Goal: Information Seeking & Learning: Learn about a topic

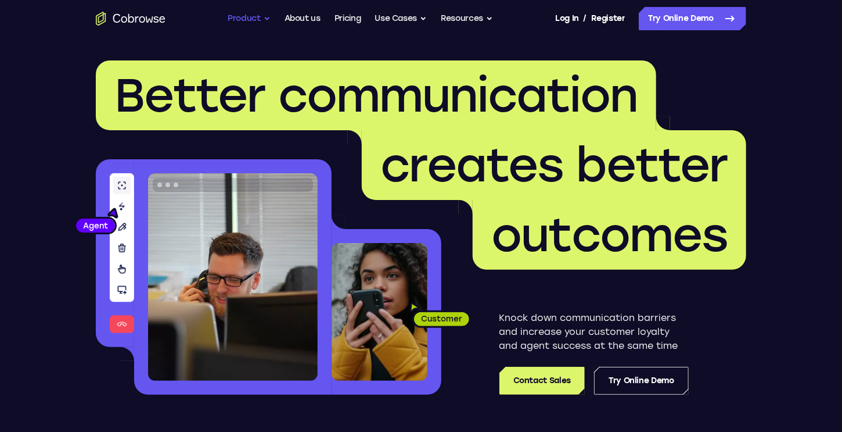
click at [253, 23] on button "Product" at bounding box center [249, 18] width 43 height 23
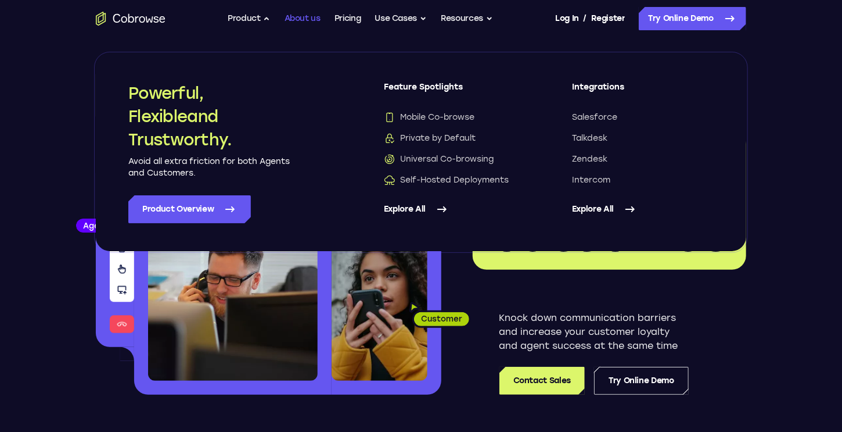
click at [314, 13] on link "About us" at bounding box center [303, 18] width 36 height 23
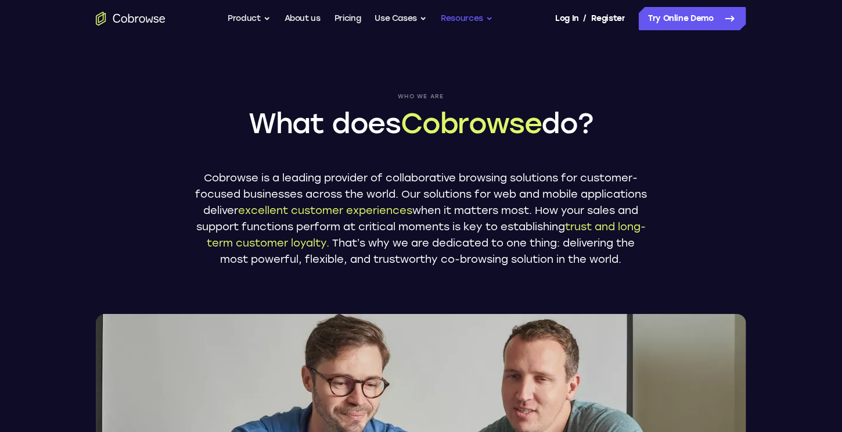
click at [472, 15] on button "Resources" at bounding box center [467, 18] width 52 height 23
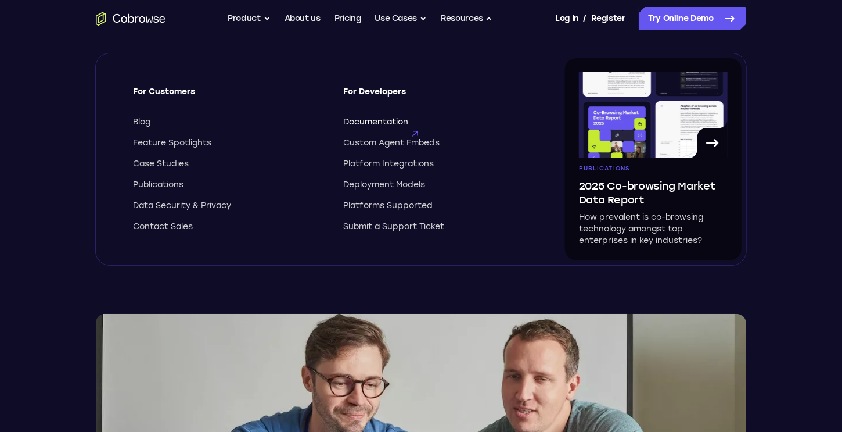
click at [393, 121] on span "Documentation" at bounding box center [375, 122] width 65 height 12
click at [484, 17] on button "Resources" at bounding box center [467, 18] width 52 height 23
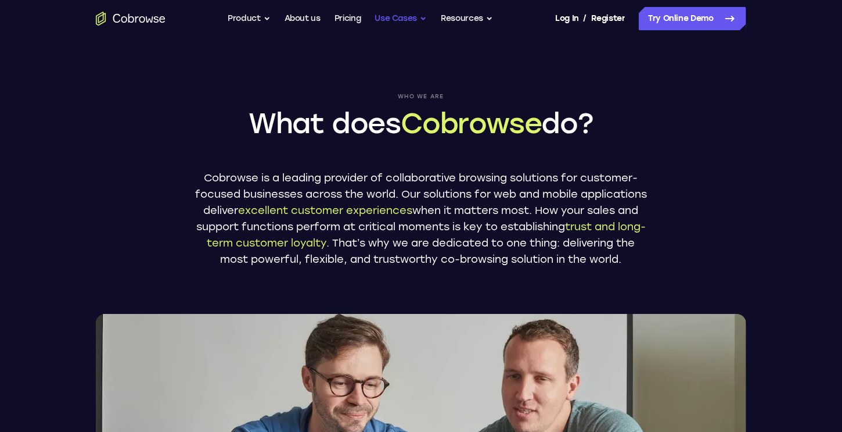
click at [397, 17] on button "Use Cases" at bounding box center [401, 18] width 52 height 23
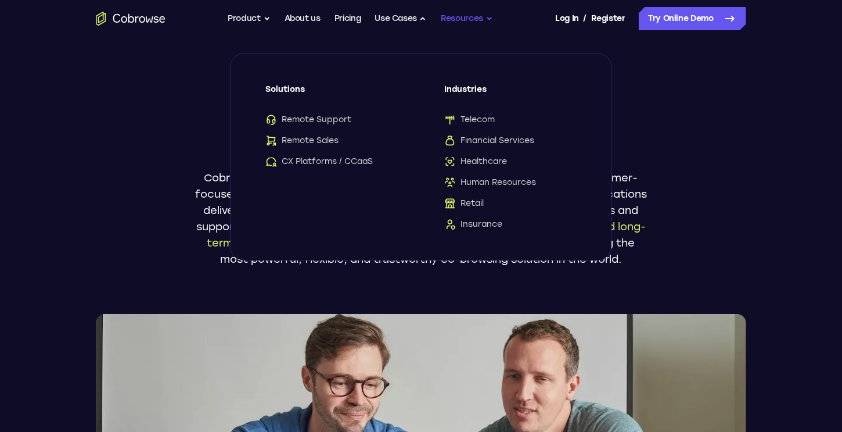
click at [451, 16] on button "Resources" at bounding box center [467, 18] width 52 height 23
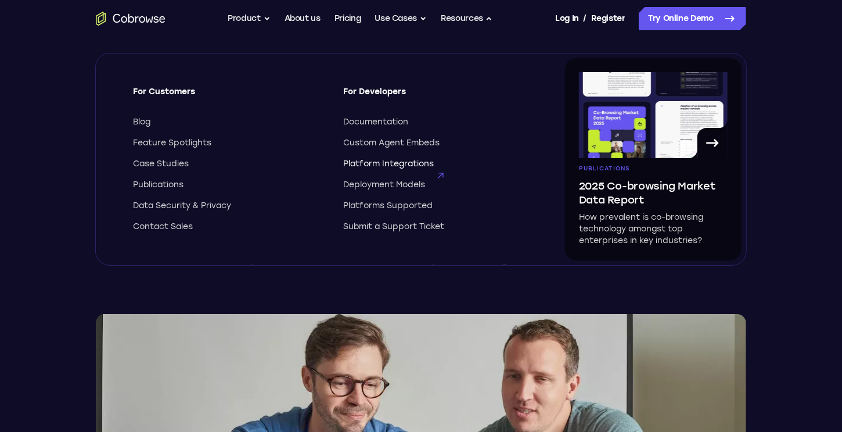
click at [389, 168] on span "Platform Integrations" at bounding box center [388, 164] width 91 height 12
click at [354, 267] on p "Cobrowse is a leading provider of collaborative browsing solutions for customer…" at bounding box center [421, 219] width 453 height 98
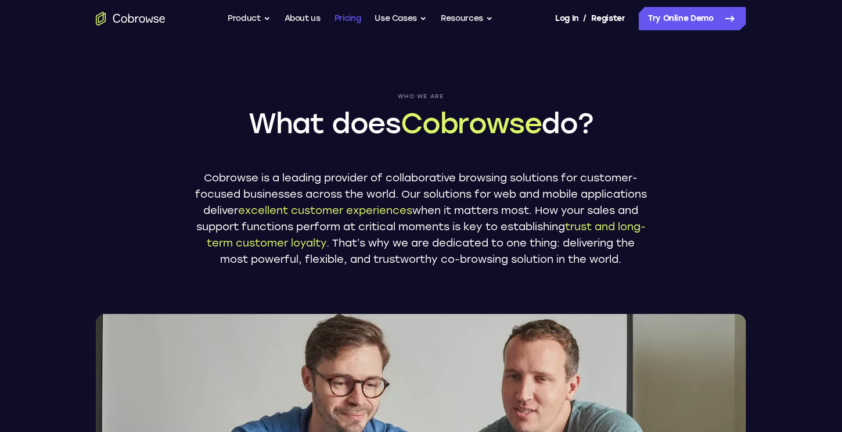
click at [344, 21] on link "Pricing" at bounding box center [348, 18] width 27 height 23
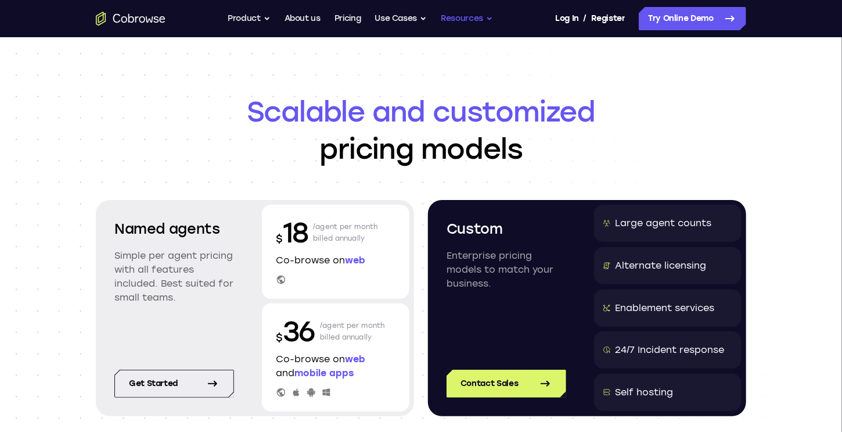
click at [467, 13] on button "Resources" at bounding box center [467, 18] width 52 height 23
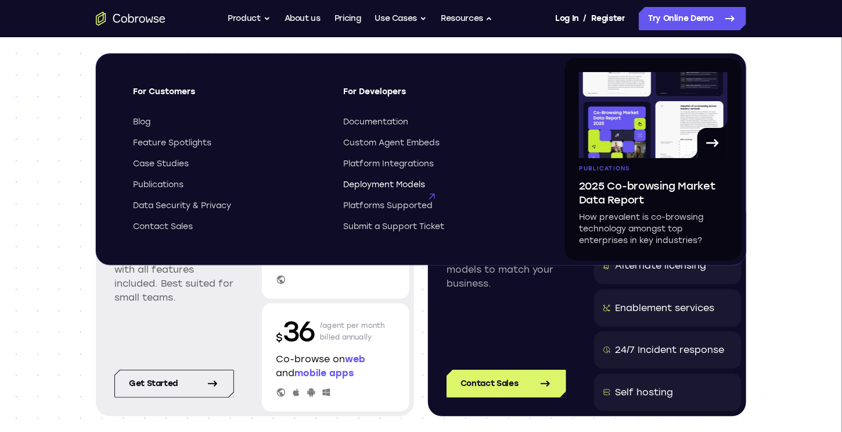
click at [400, 182] on span "Deployment Models" at bounding box center [384, 185] width 82 height 12
